Goal: Transaction & Acquisition: Book appointment/travel/reservation

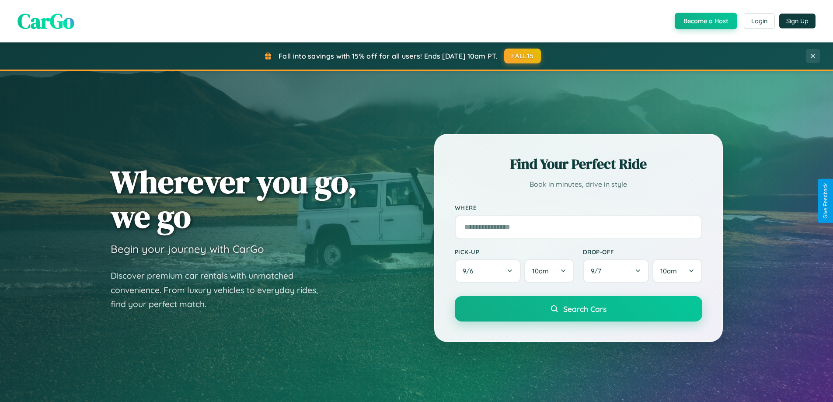
scroll to position [26, 0]
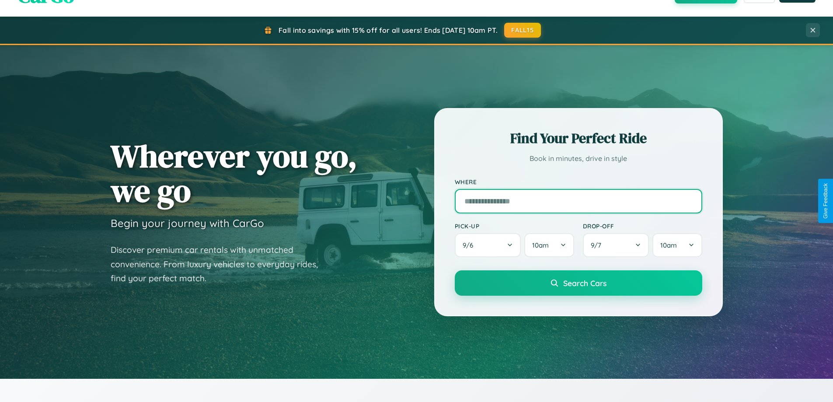
click at [578, 201] on input "text" at bounding box center [578, 201] width 247 height 24
type input "**********"
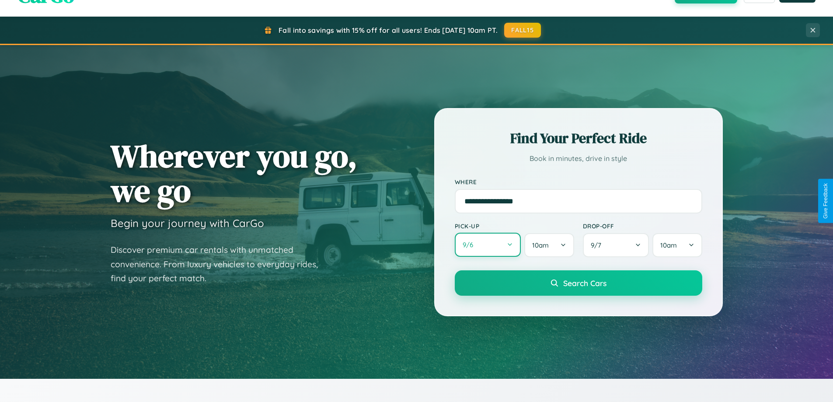
click at [487, 245] on button "9 / 6" at bounding box center [488, 244] width 66 height 24
select select "*"
select select "****"
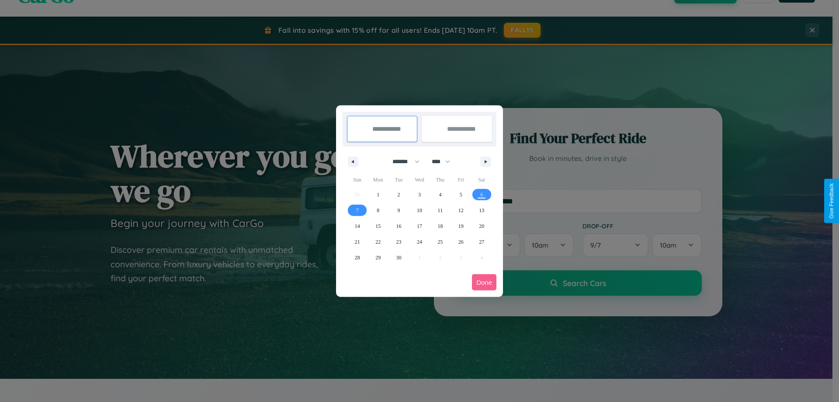
click at [402, 161] on select "******* ******** ***** ***** *** **** **** ****** ********* ******* ******** **…" at bounding box center [404, 161] width 37 height 14
click at [461, 241] on span "26" at bounding box center [460, 242] width 5 height 16
type input "**********"
click at [482, 241] on span "27" at bounding box center [481, 242] width 5 height 16
type input "**********"
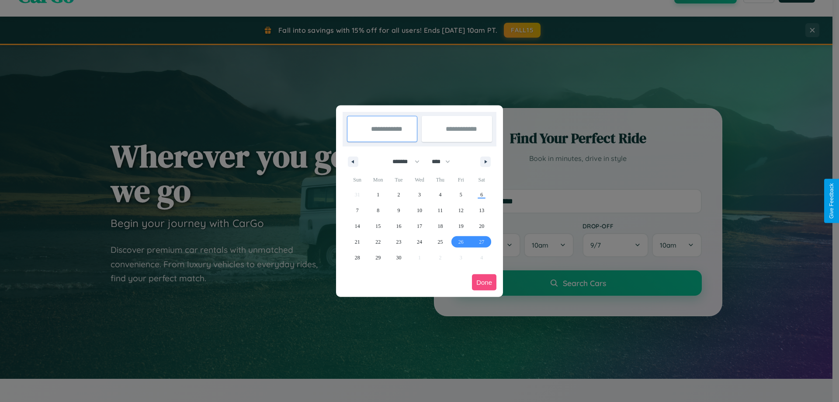
click at [484, 282] on button "Done" at bounding box center [484, 282] width 24 height 16
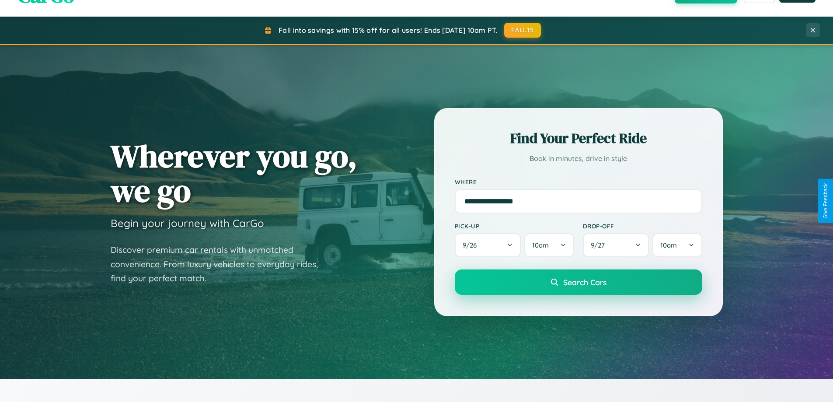
click at [578, 282] on span "Search Cars" at bounding box center [584, 282] width 43 height 10
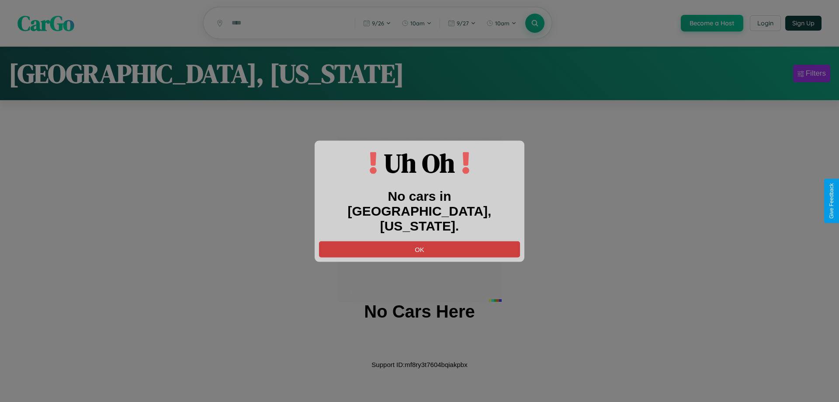
click at [420, 241] on button "OK" at bounding box center [419, 249] width 201 height 16
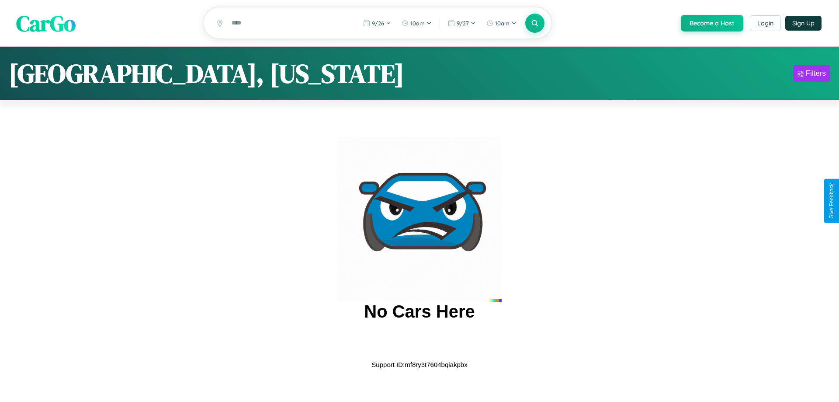
click at [46, 24] on span "CarGo" at bounding box center [45, 23] width 59 height 30
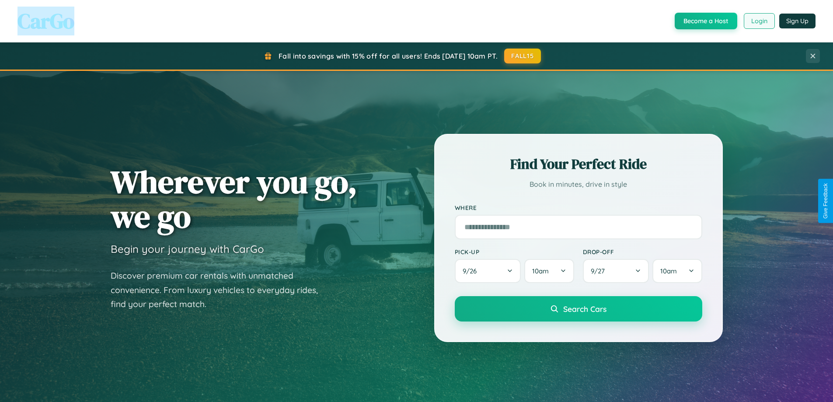
click at [758, 21] on button "Login" at bounding box center [758, 21] width 31 height 16
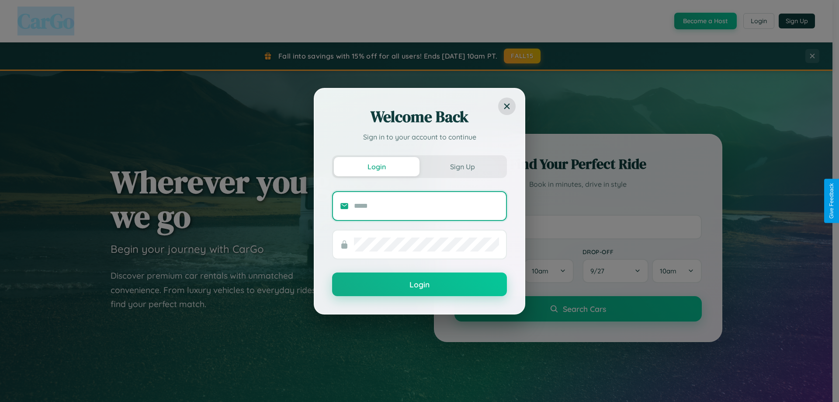
click at [427, 205] on input "text" at bounding box center [426, 206] width 145 height 14
type input "**********"
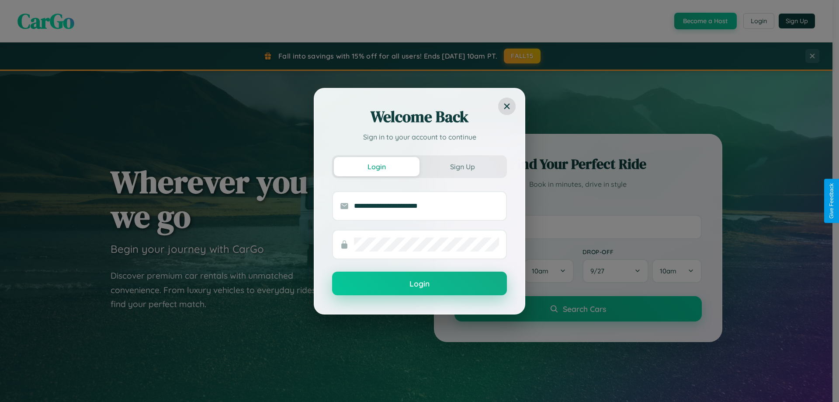
click at [420, 284] on button "Login" at bounding box center [419, 283] width 175 height 24
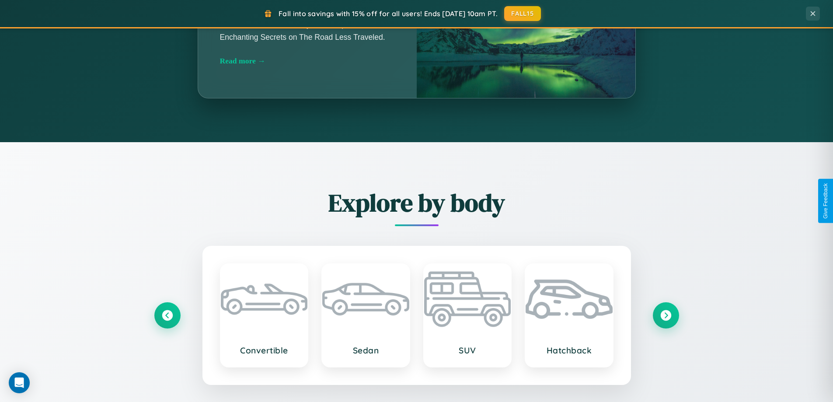
scroll to position [1682, 0]
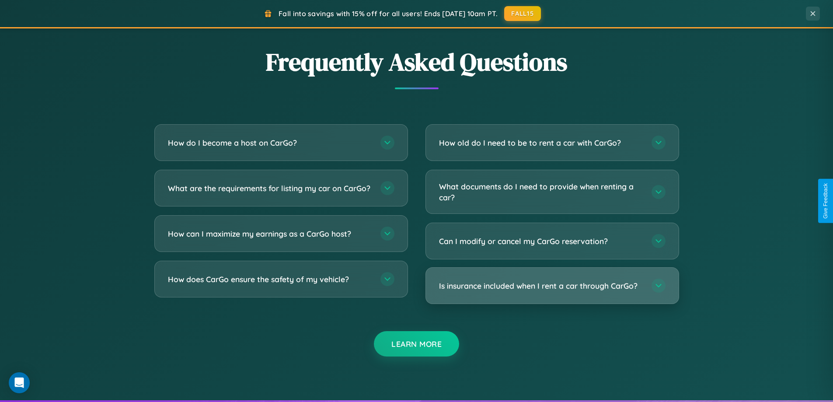
click at [552, 285] on h3 "Is insurance included when I rent a car through CarGo?" at bounding box center [541, 285] width 204 height 11
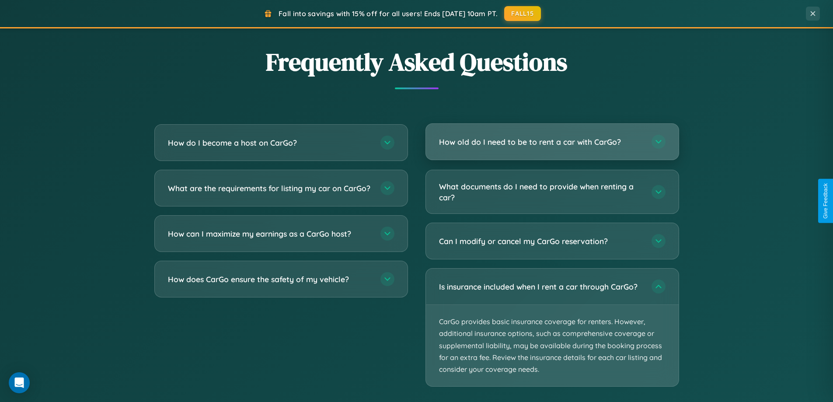
click at [552, 142] on h3 "How old do I need to be to rent a car with CarGo?" at bounding box center [541, 141] width 204 height 11
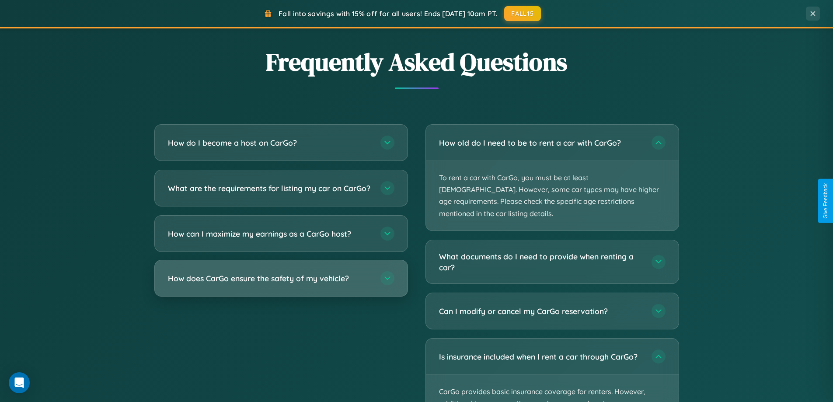
click at [281, 284] on h3 "How does CarGo ensure the safety of my vehicle?" at bounding box center [270, 278] width 204 height 11
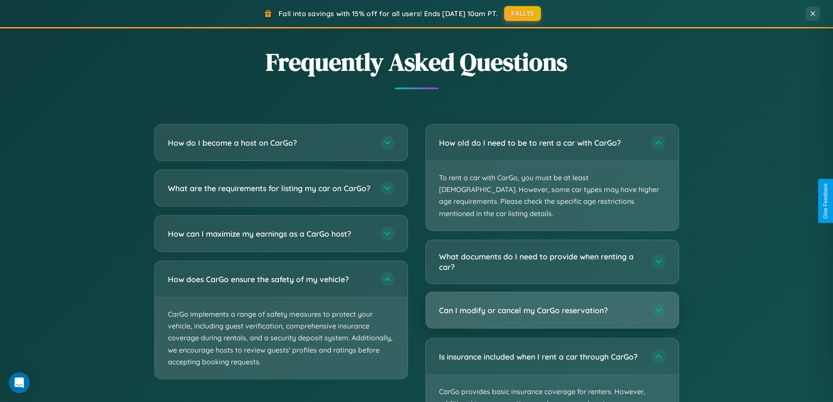
click at [552, 305] on h3 "Can I modify or cancel my CarGo reservation?" at bounding box center [541, 310] width 204 height 11
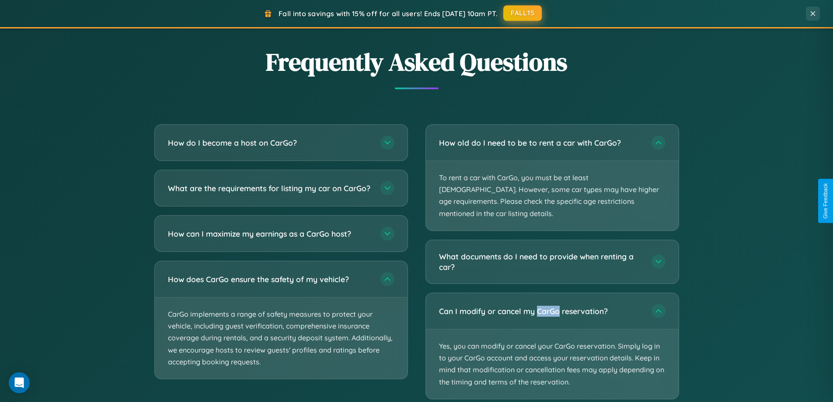
click at [523, 13] on button "FALL15" at bounding box center [522, 13] width 38 height 16
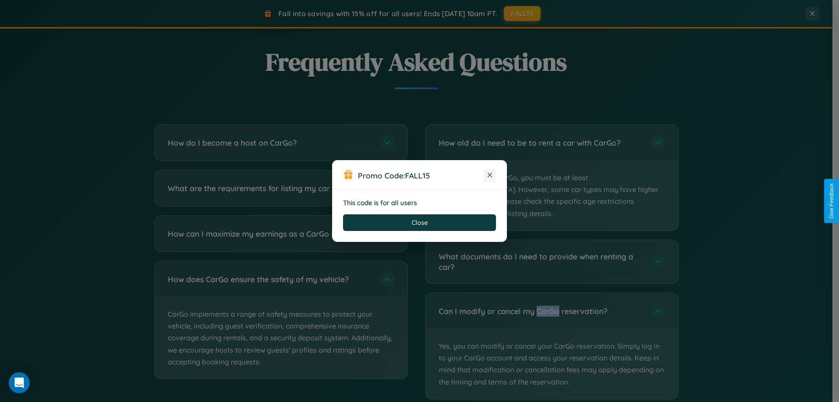
click at [490, 175] on icon at bounding box center [490, 174] width 9 height 9
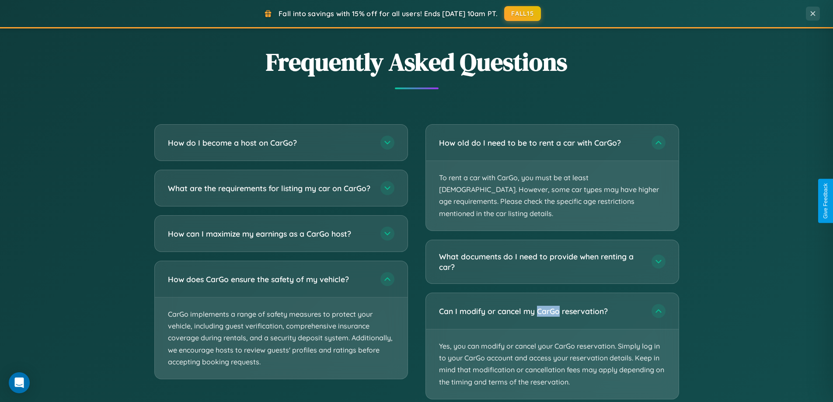
scroll to position [601, 0]
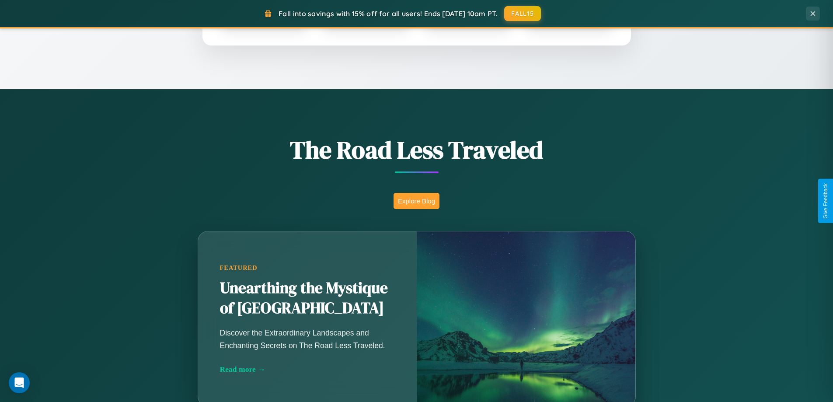
click at [416, 201] on button "Explore Blog" at bounding box center [416, 201] width 46 height 16
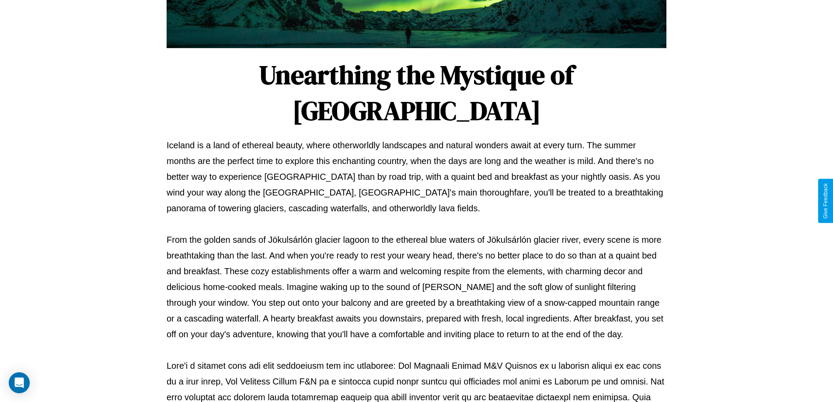
scroll to position [283, 0]
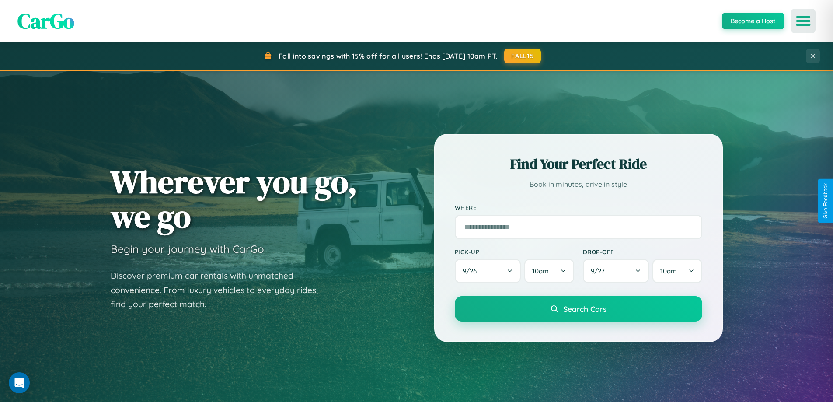
click at [803, 21] on icon "Open menu" at bounding box center [803, 21] width 13 height 8
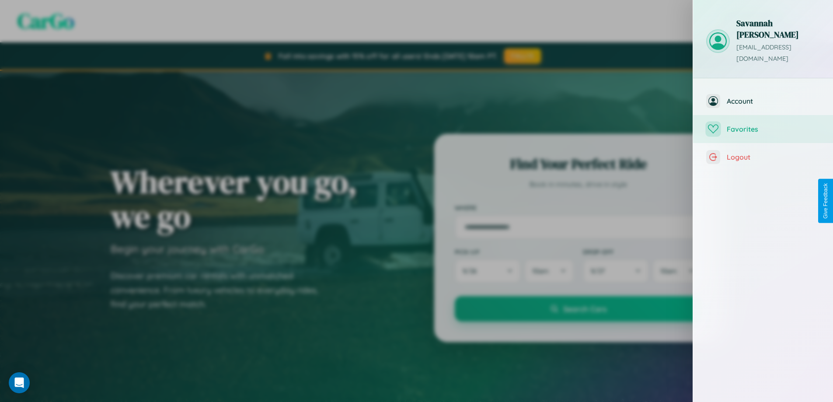
click at [763, 125] on span "Favorites" at bounding box center [772, 129] width 93 height 9
